Goal: Task Accomplishment & Management: Complete application form

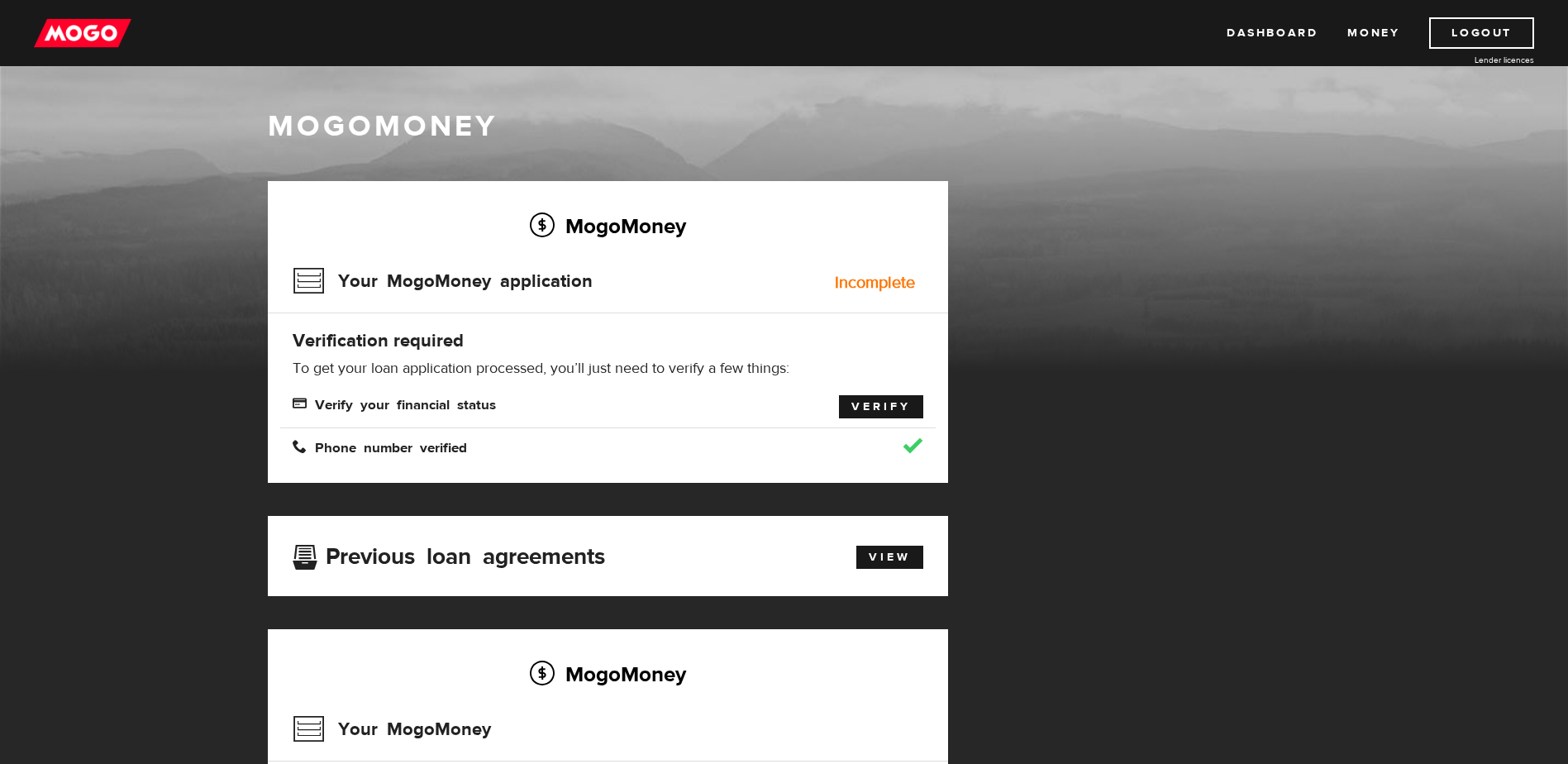
click at [861, 412] on link "Verify" at bounding box center [881, 406] width 84 height 23
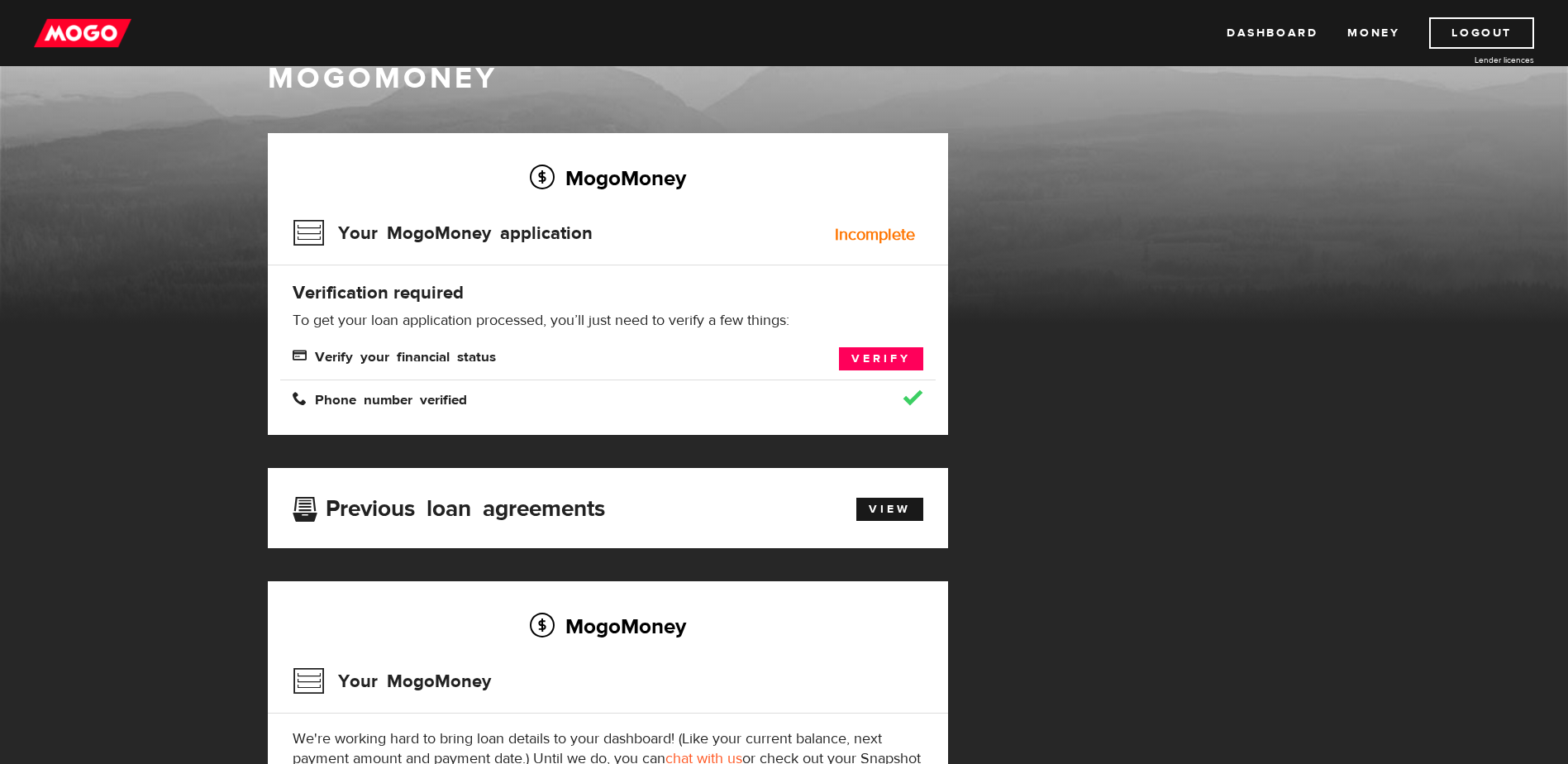
scroll to position [10, 0]
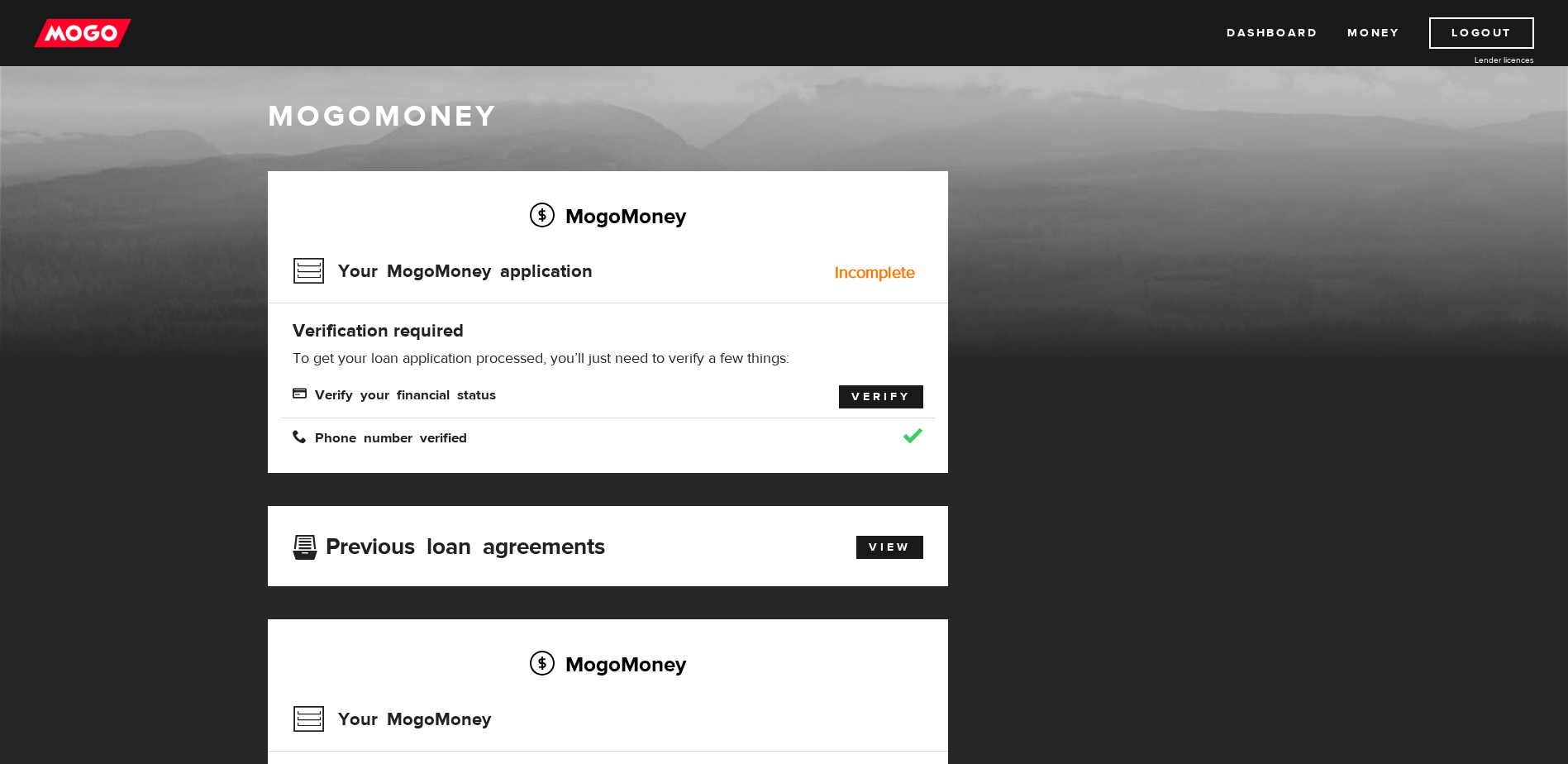
click at [790, 344] on link "Verify" at bounding box center [881, 396] width 84 height 23
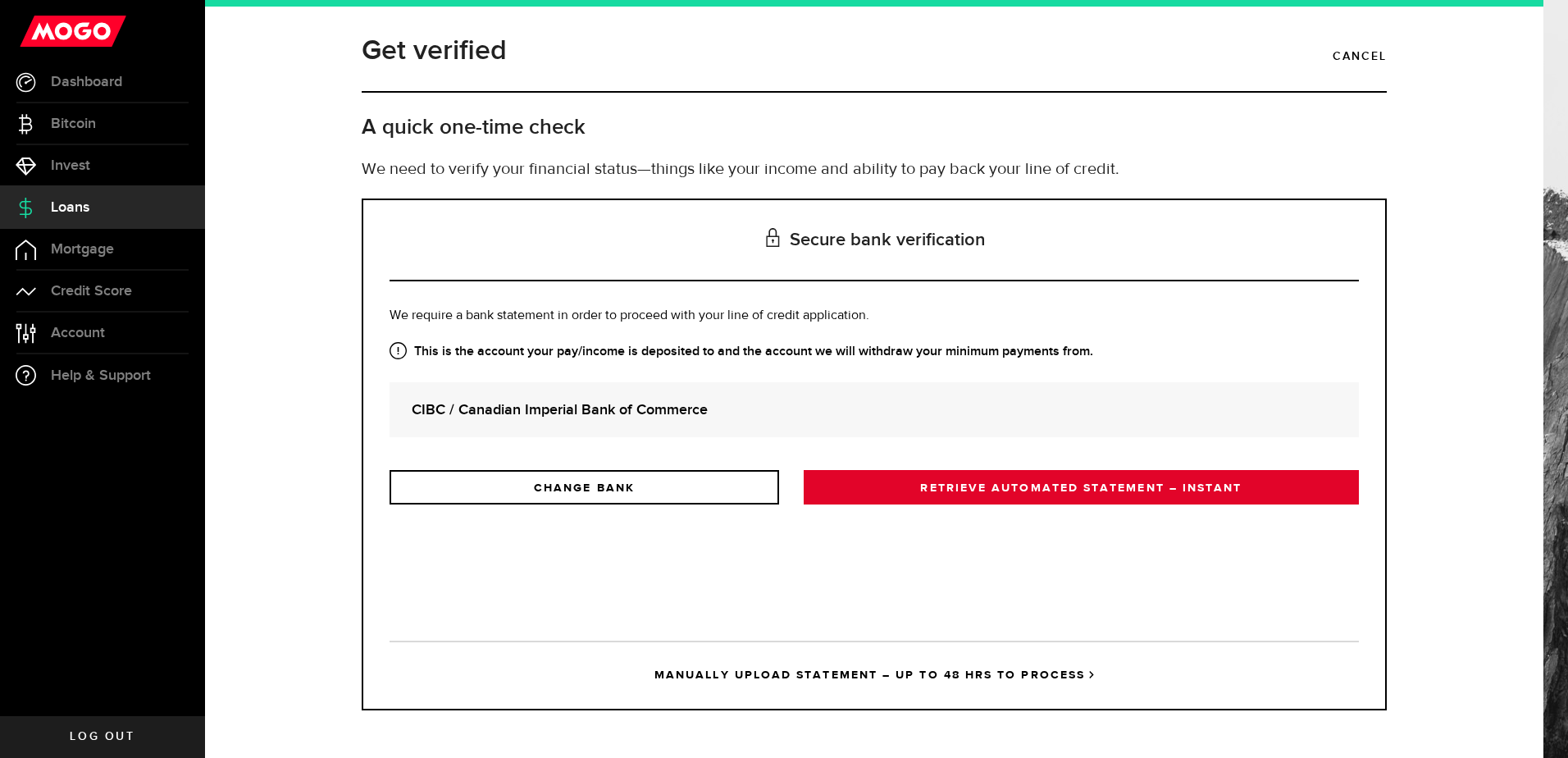
click at [935, 494] on link "RETRIEVE AUTOMATED STATEMENT – INSTANT" at bounding box center [1081, 486] width 555 height 34
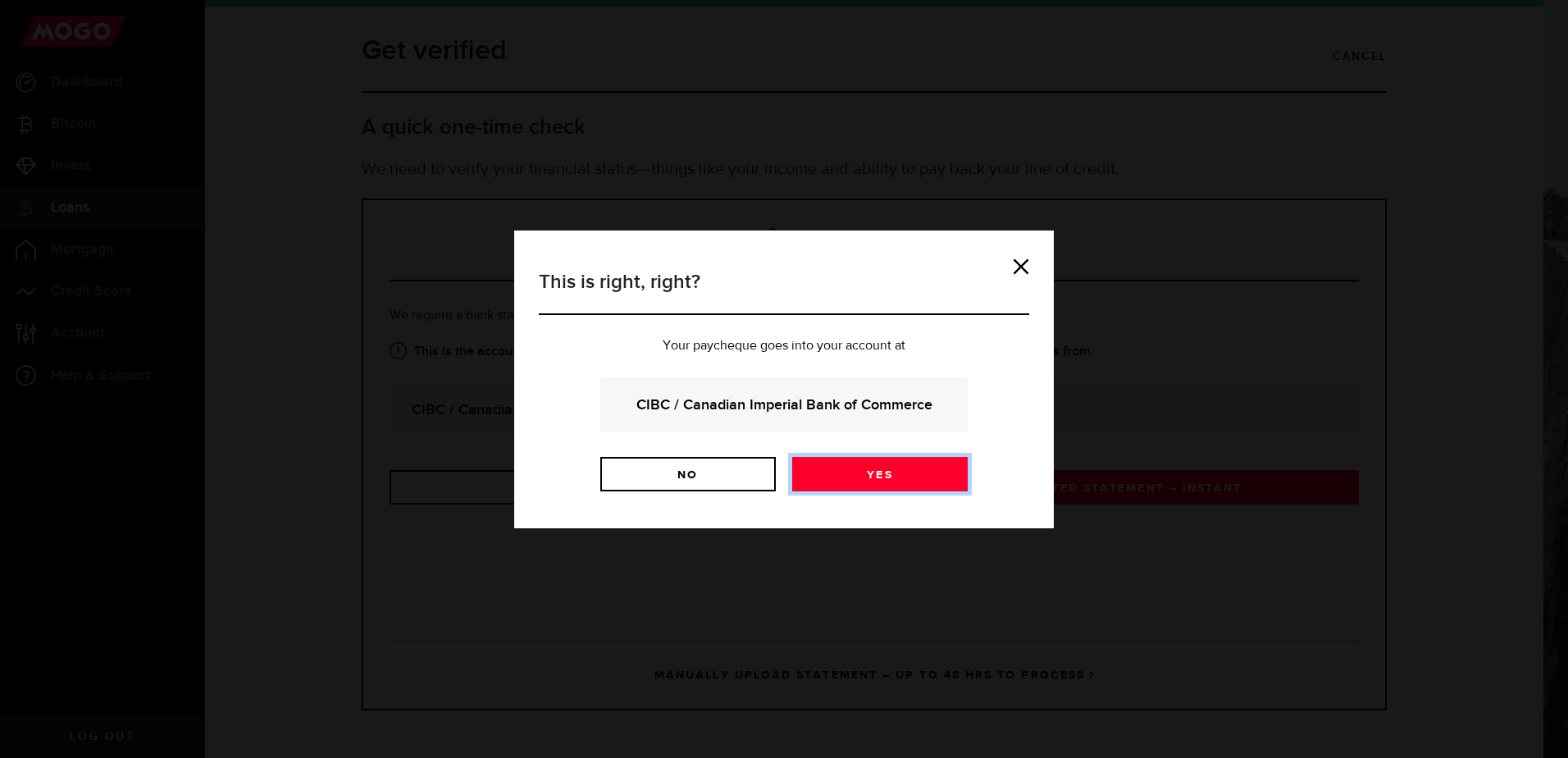
click at [845, 485] on link "Yes" at bounding box center [879, 474] width 175 height 34
